Goal: Information Seeking & Learning: Learn about a topic

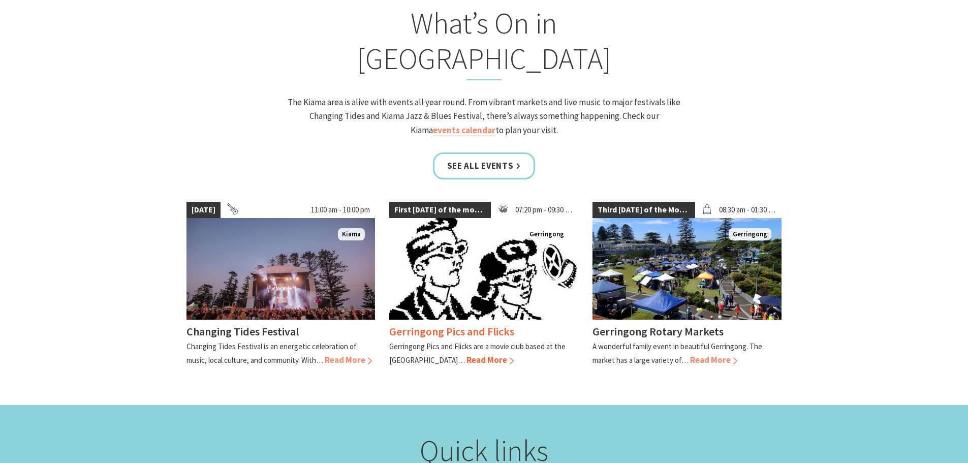
scroll to position [915, 0]
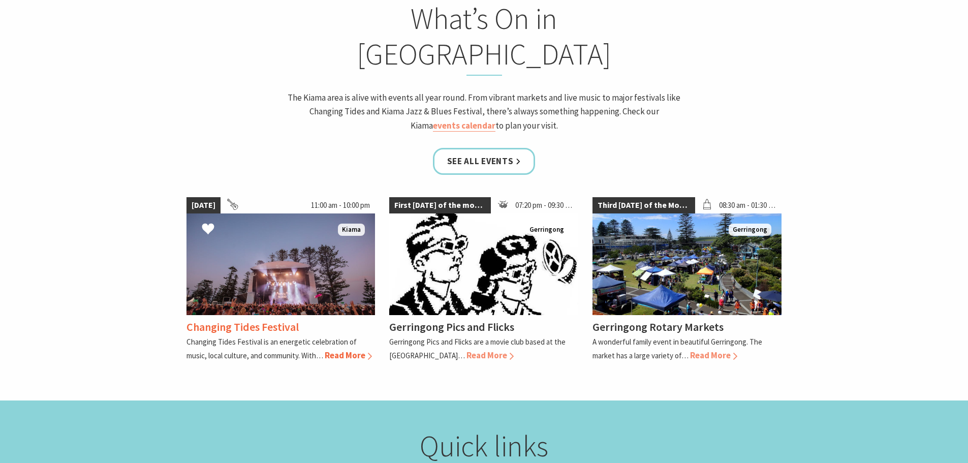
click at [349, 350] on span "Read More" at bounding box center [348, 355] width 47 height 11
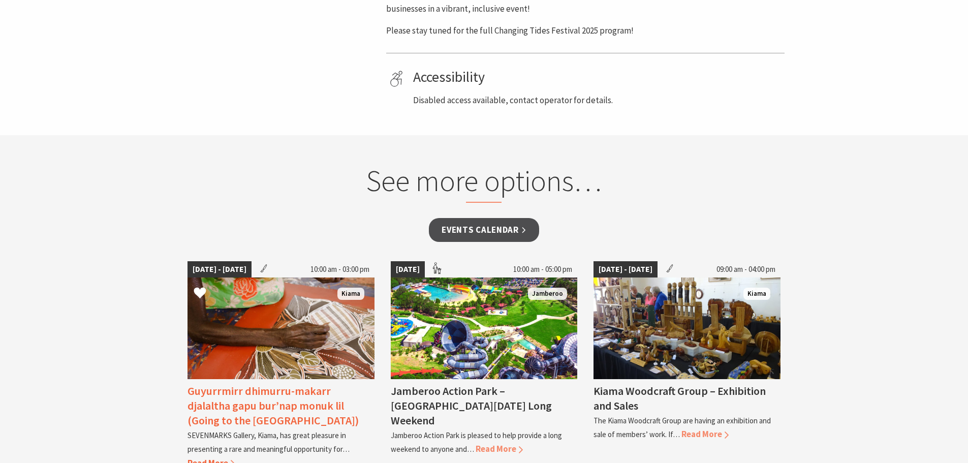
scroll to position [610, 0]
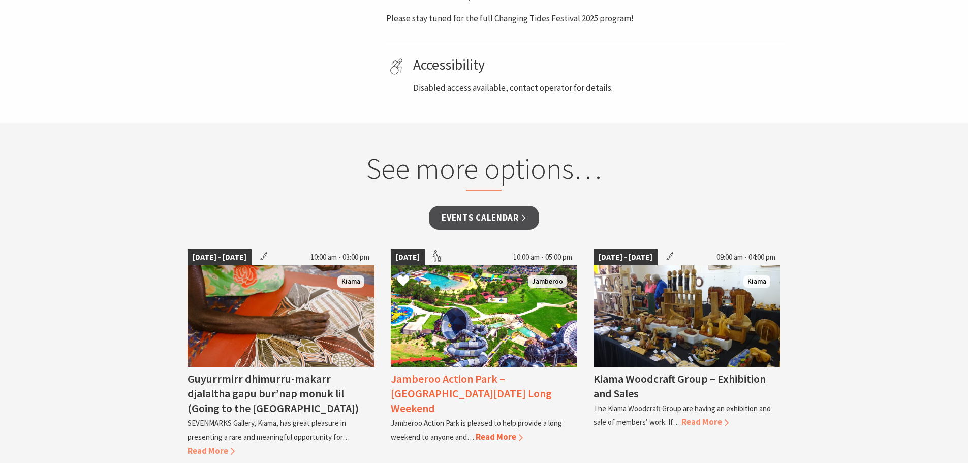
click at [494, 431] on span "Read More" at bounding box center [499, 436] width 47 height 11
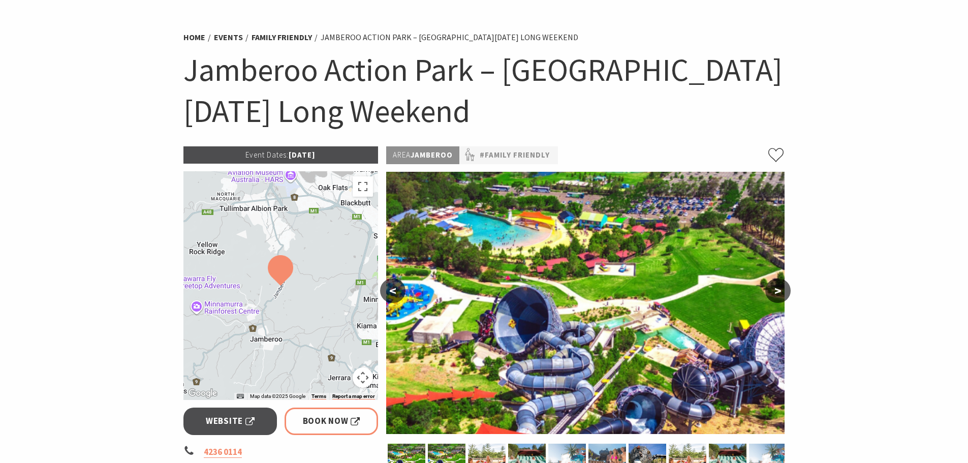
scroll to position [51, 0]
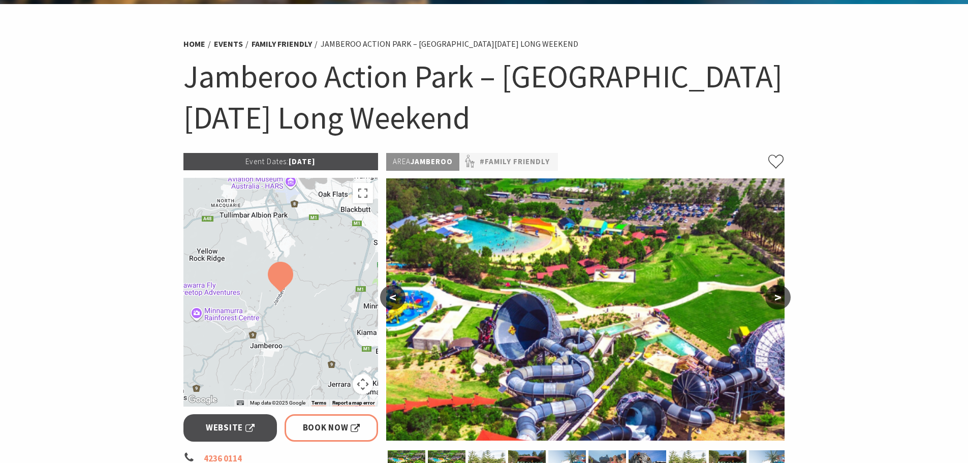
click at [777, 301] on button ">" at bounding box center [777, 297] width 25 height 24
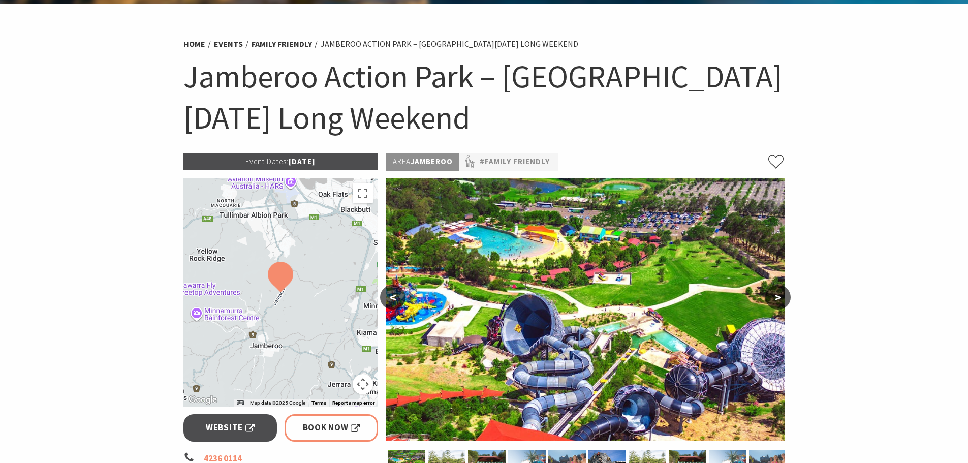
click at [777, 301] on button ">" at bounding box center [777, 297] width 25 height 24
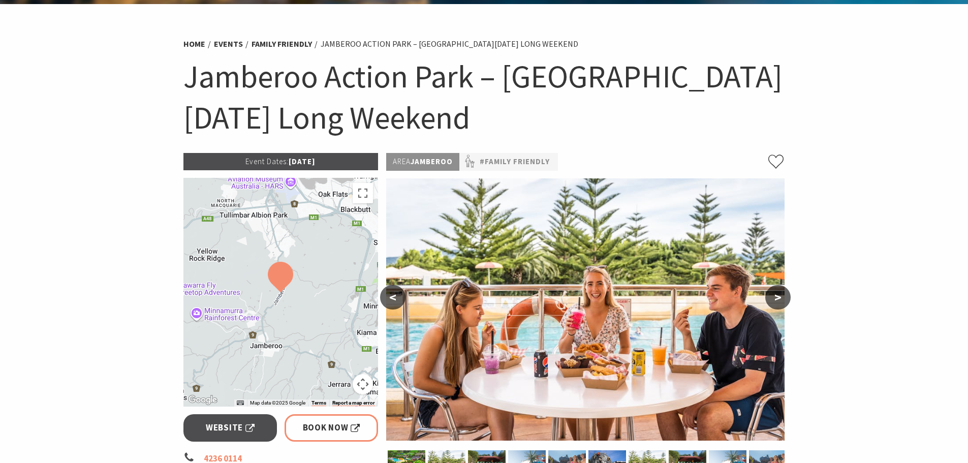
click at [777, 301] on button ">" at bounding box center [777, 297] width 25 height 24
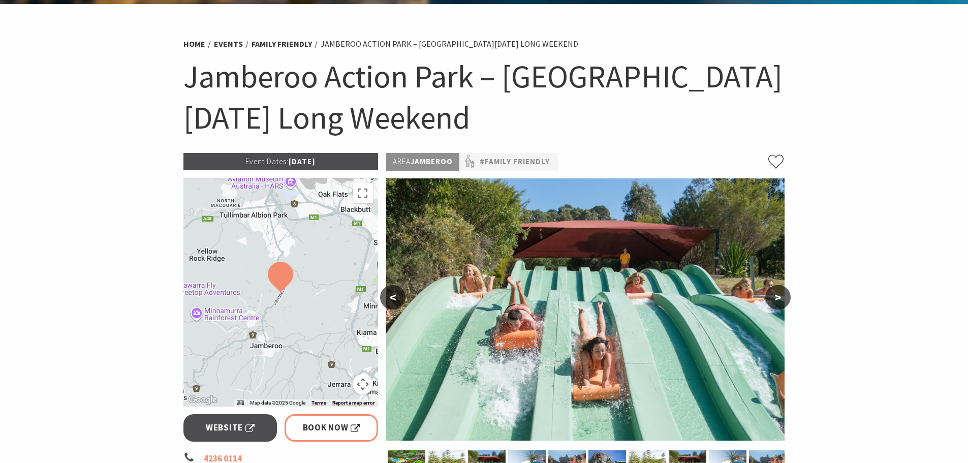
click at [777, 301] on button ">" at bounding box center [777, 297] width 25 height 24
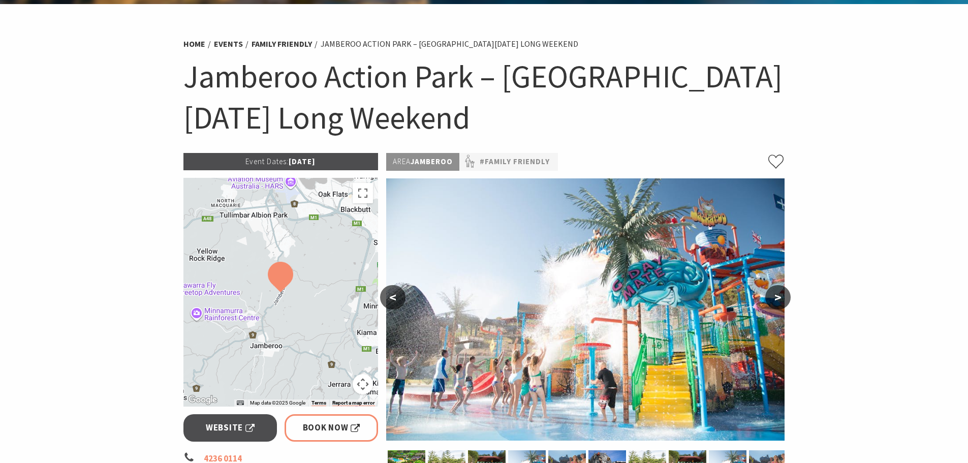
click at [777, 301] on button ">" at bounding box center [777, 297] width 25 height 24
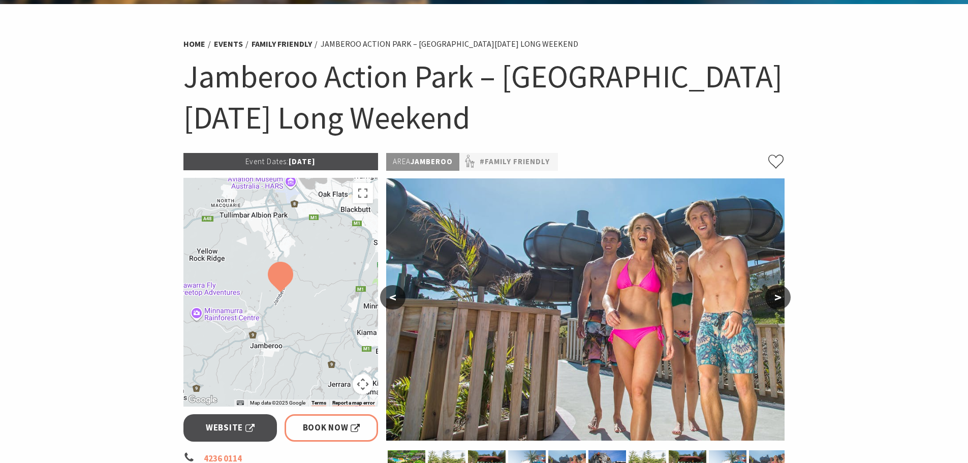
click at [777, 301] on button ">" at bounding box center [777, 297] width 25 height 24
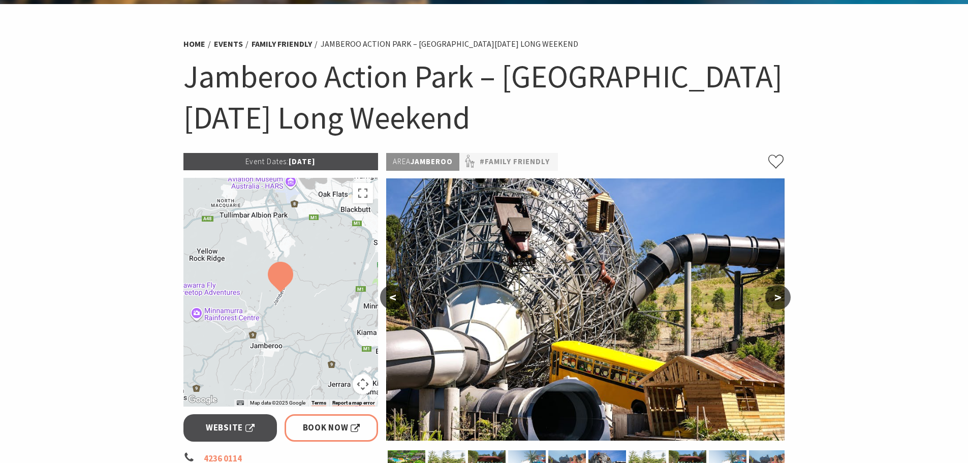
click at [777, 301] on button ">" at bounding box center [777, 297] width 25 height 24
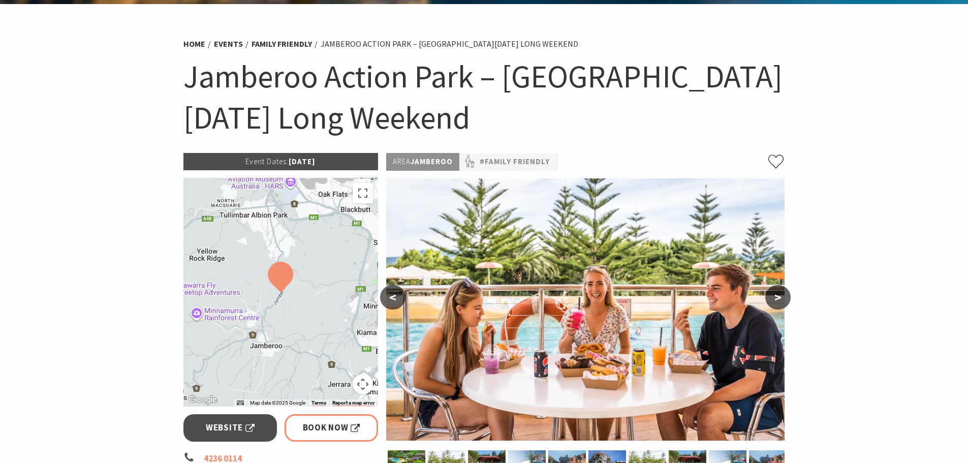
click at [777, 301] on button ">" at bounding box center [777, 297] width 25 height 24
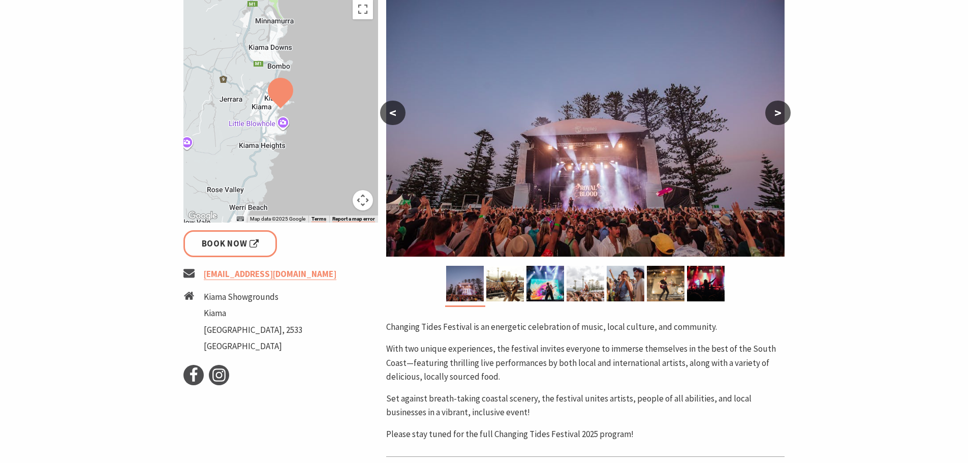
scroll to position [203, 0]
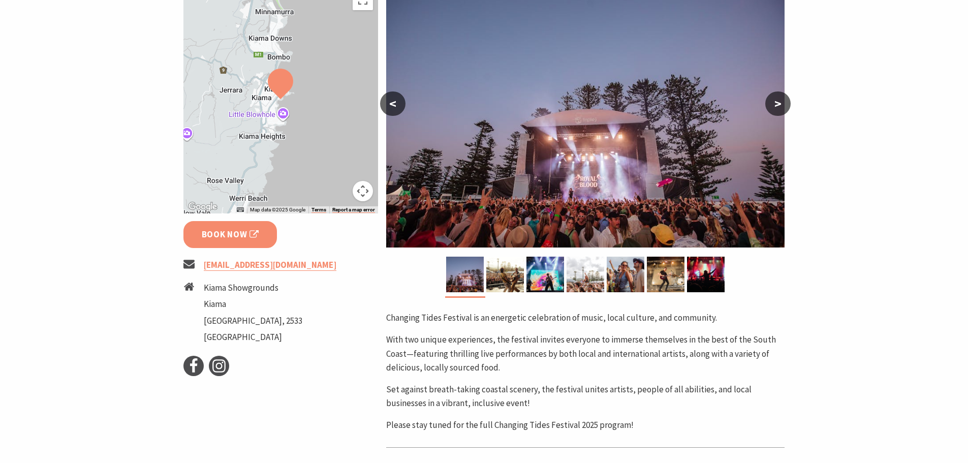
click at [243, 231] on span "Book Now" at bounding box center [230, 235] width 57 height 14
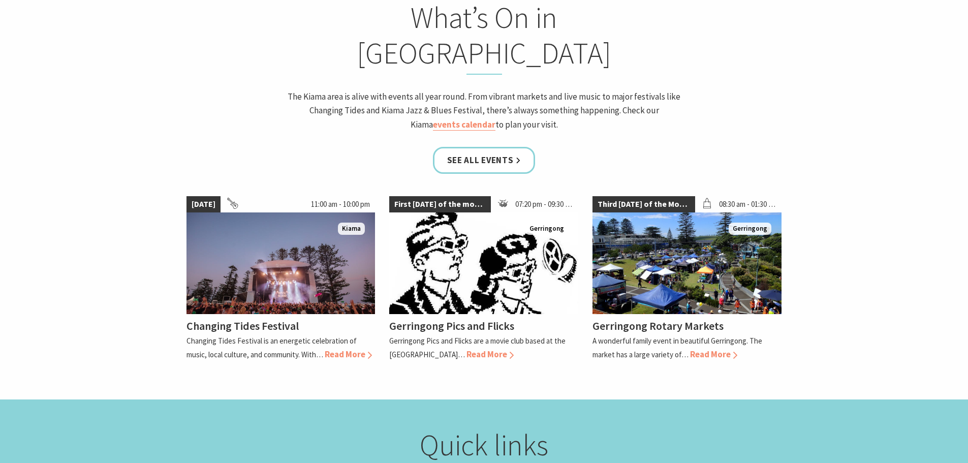
scroll to position [165, 976]
